Goal: Find specific page/section: Find specific page/section

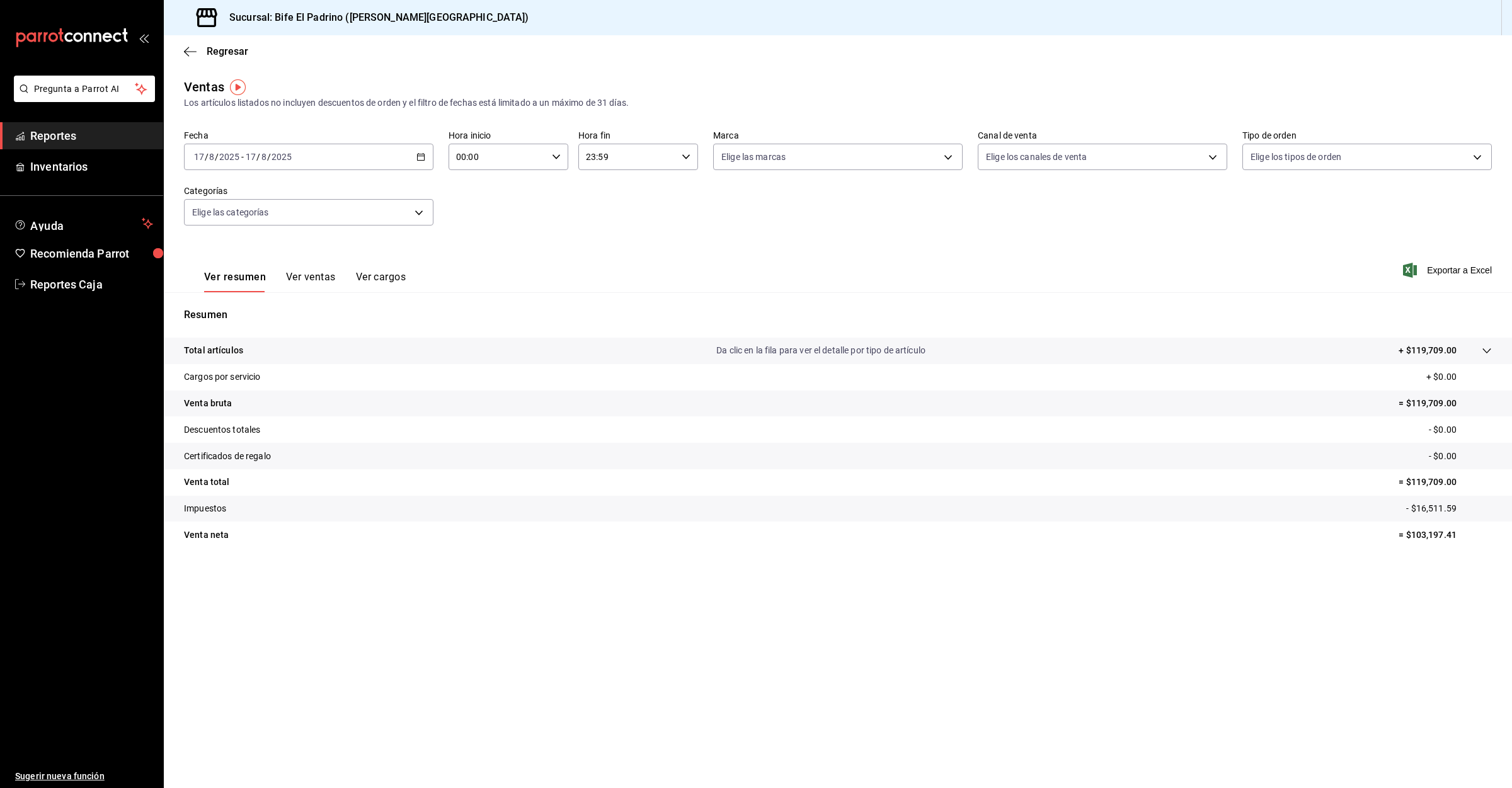
click at [49, 141] on span "Reportes" at bounding box center [92, 135] width 123 height 17
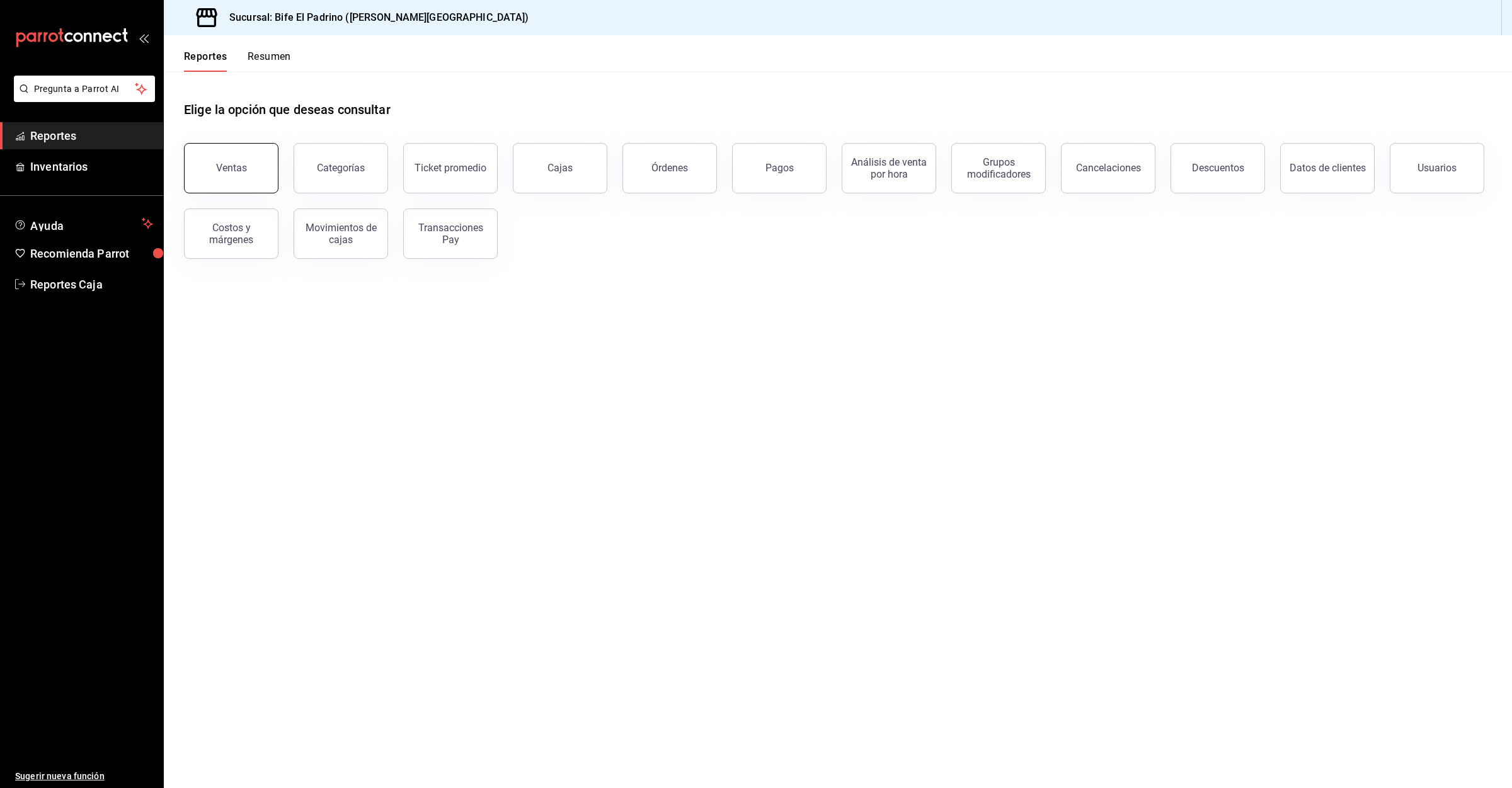
click at [251, 160] on button "Ventas" at bounding box center [231, 168] width 94 height 51
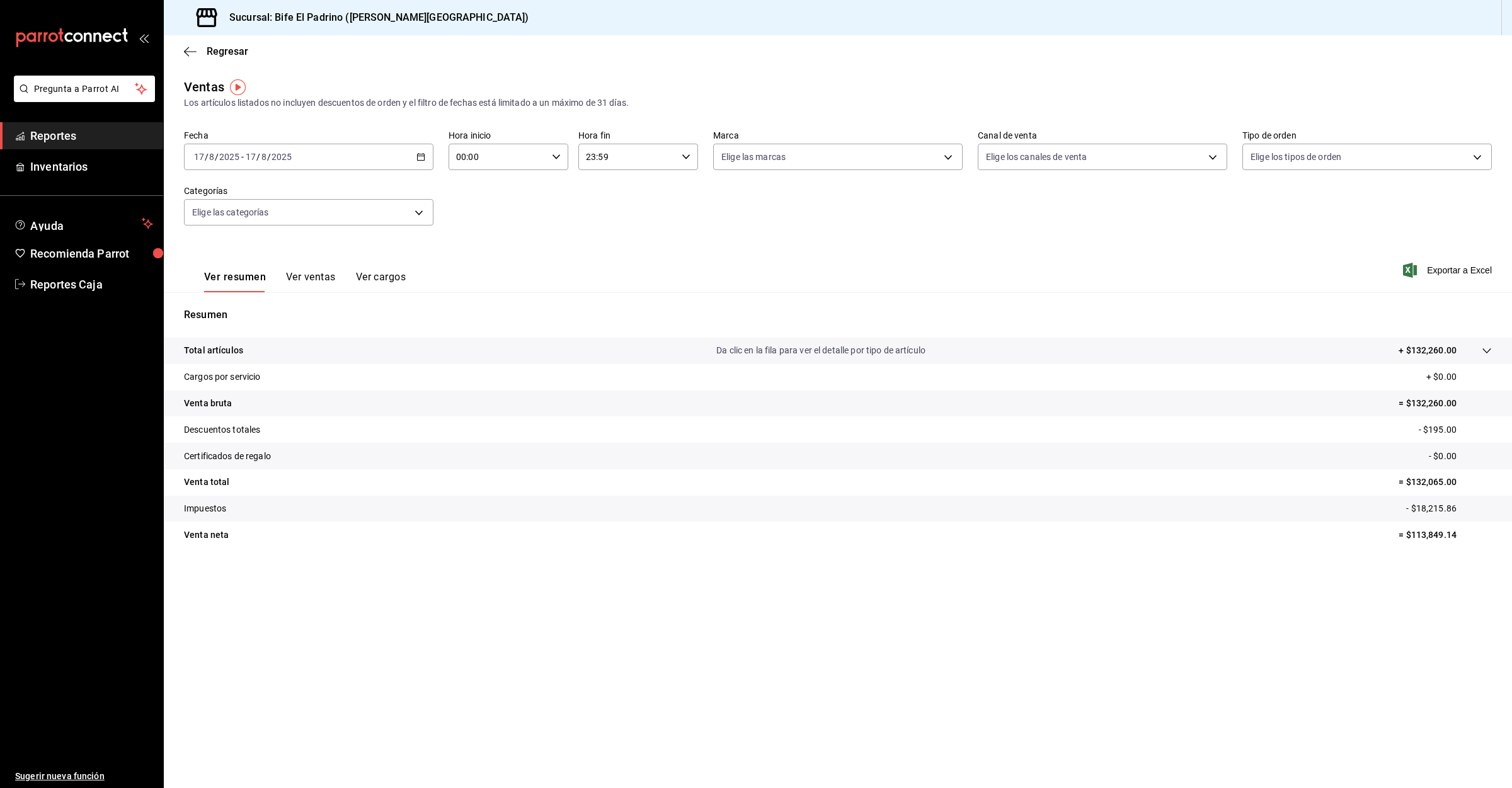
click at [50, 133] on span "Reportes" at bounding box center [92, 135] width 123 height 17
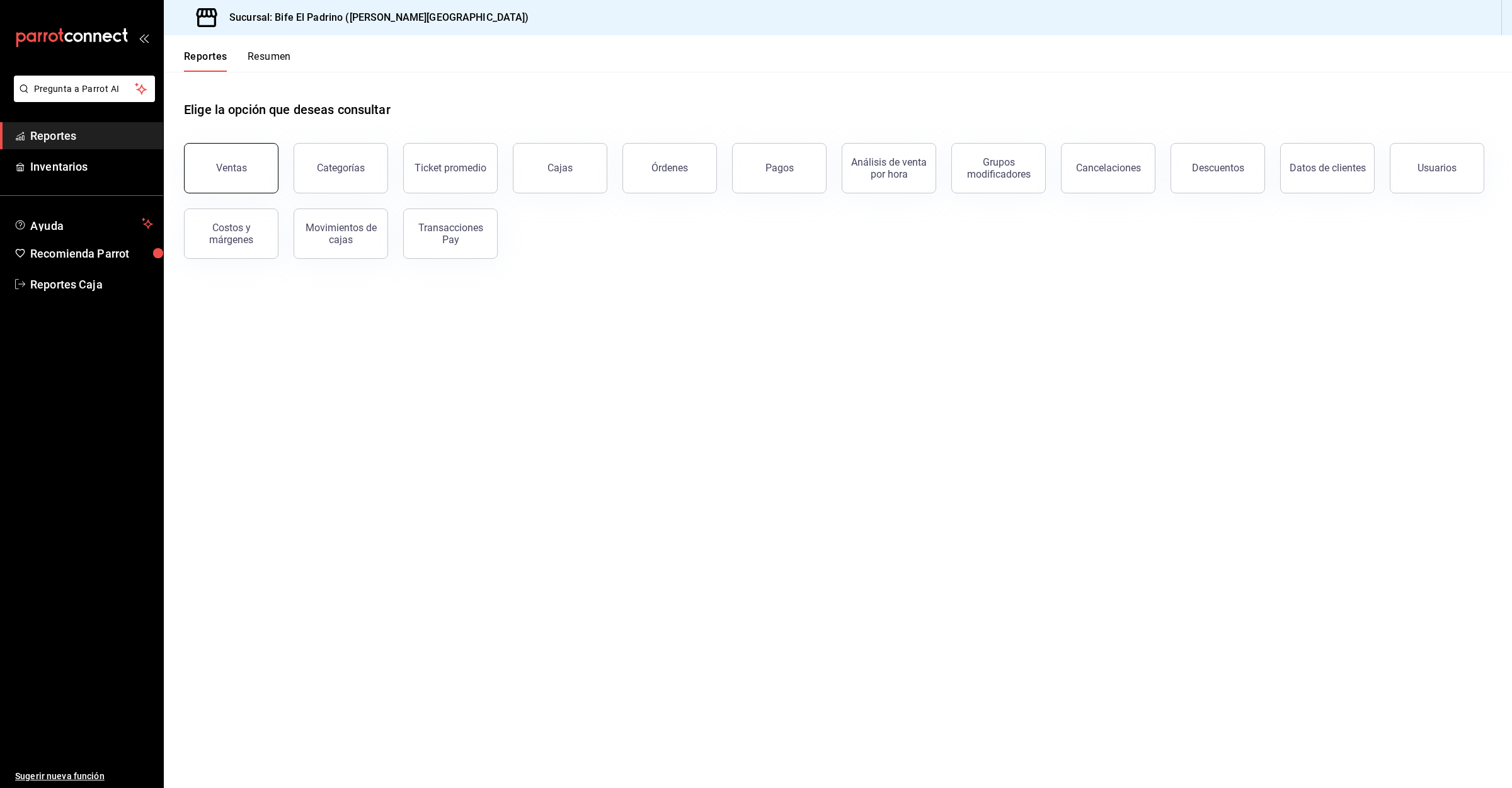
click at [221, 166] on div "Ventas" at bounding box center [232, 168] width 31 height 12
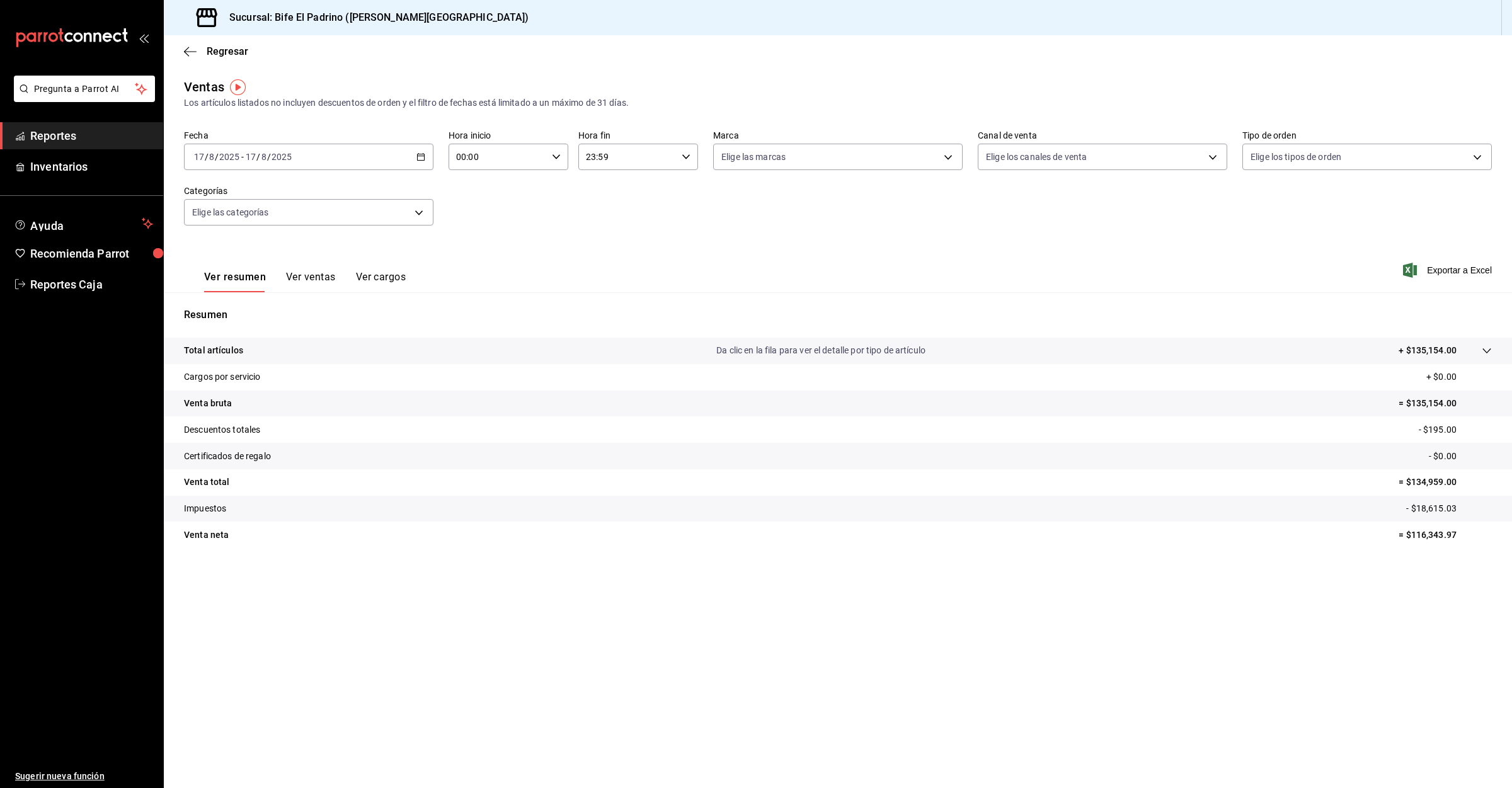
click at [55, 132] on span "Reportes" at bounding box center [92, 135] width 123 height 17
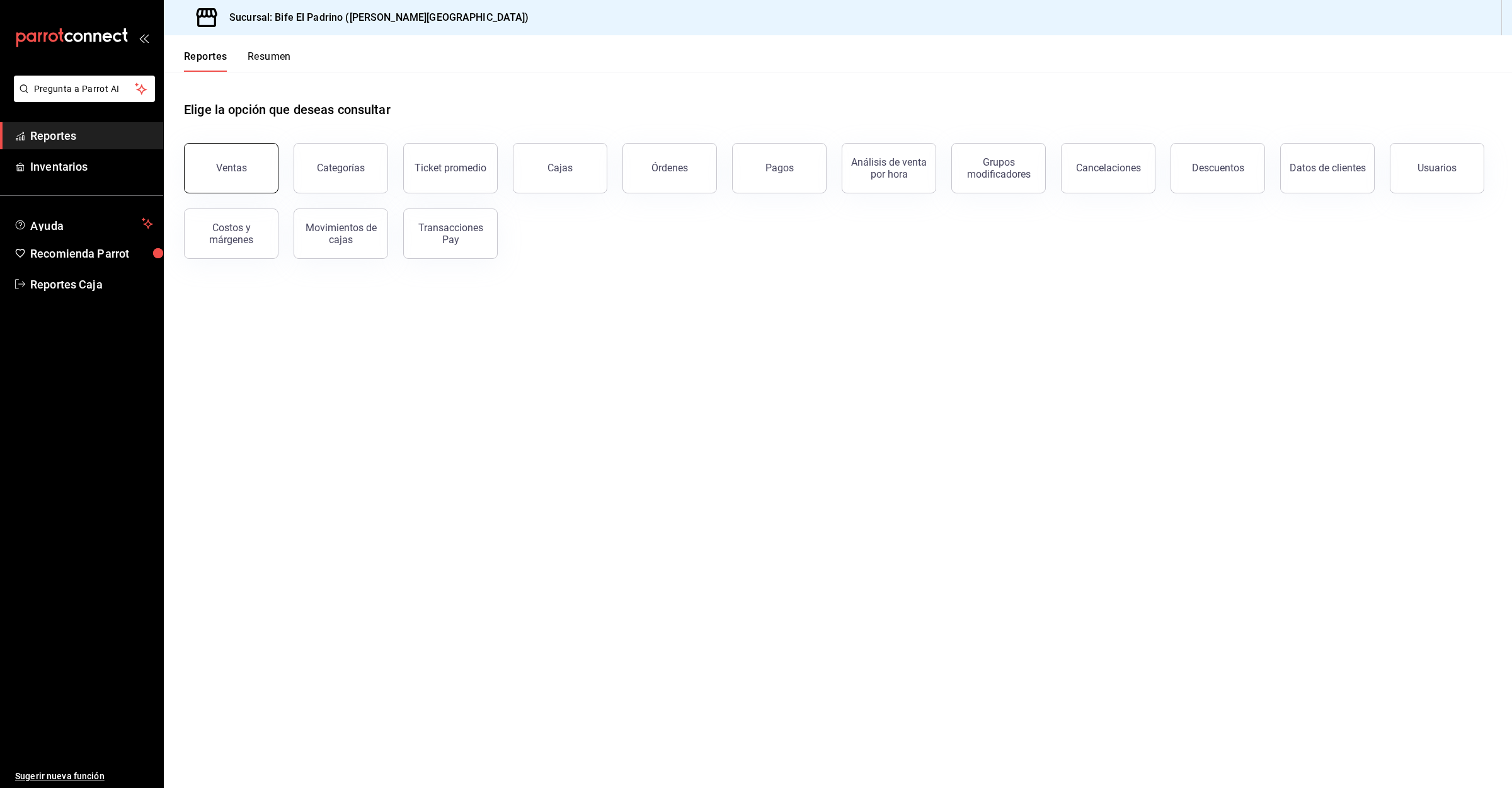
click at [228, 162] on div "Ventas" at bounding box center [232, 168] width 31 height 12
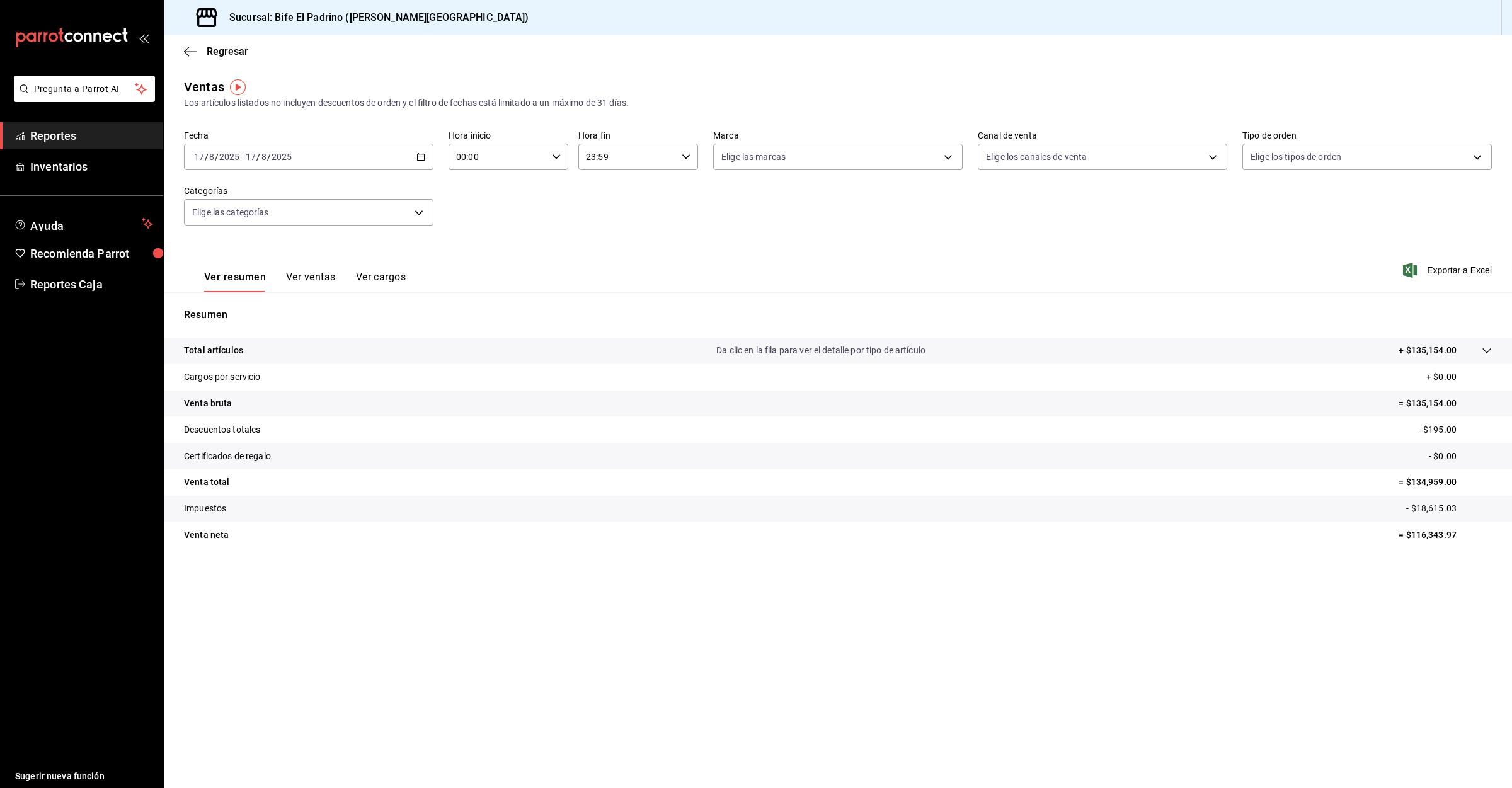
click at [70, 134] on span "Reportes" at bounding box center [92, 135] width 123 height 17
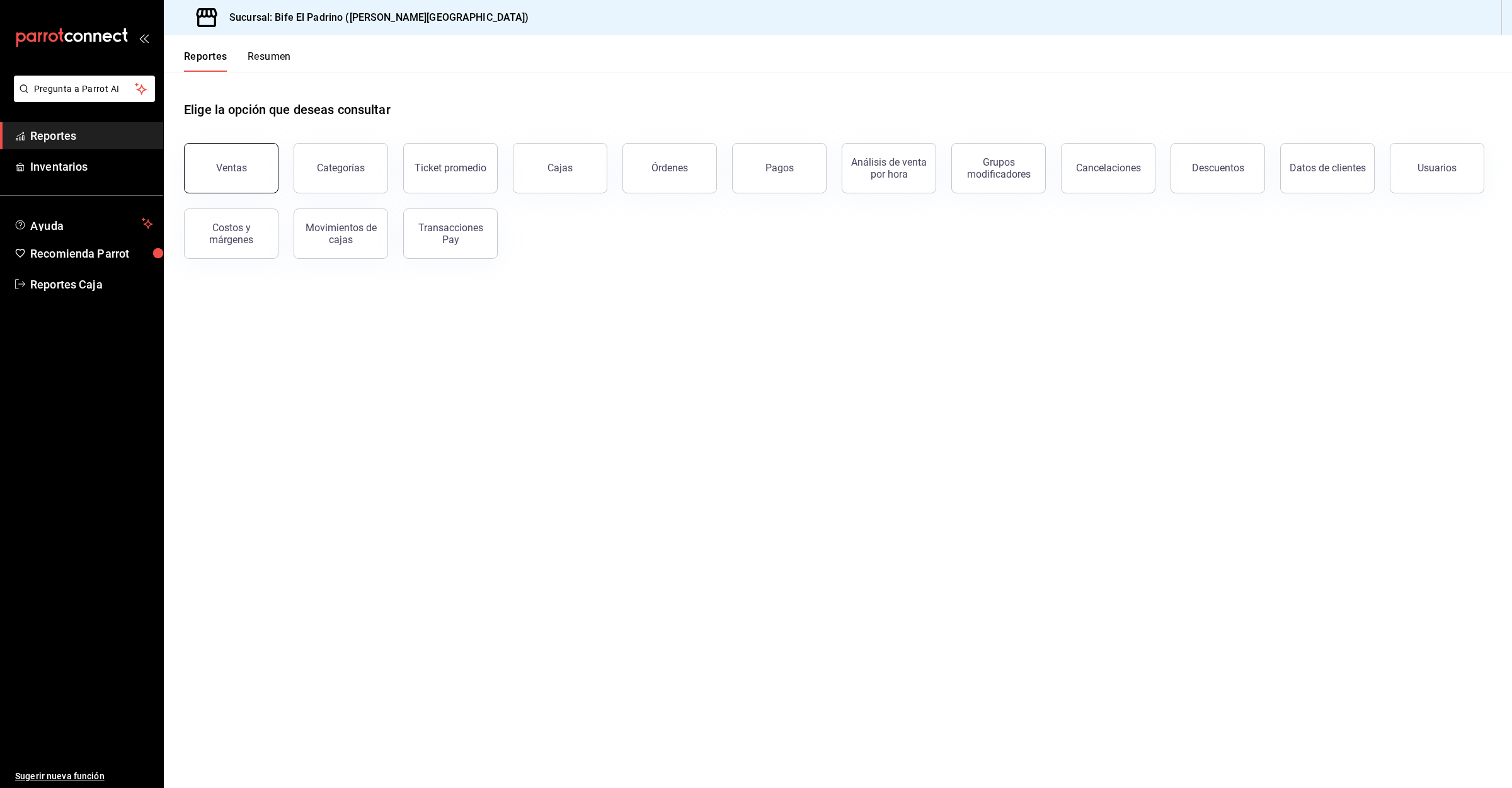
click at [248, 162] on button "Ventas" at bounding box center [231, 168] width 94 height 51
